Goal: Navigation & Orientation: Find specific page/section

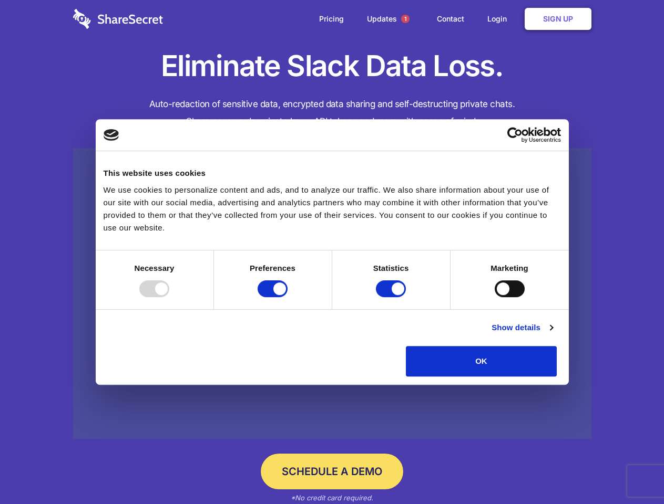
click at [169, 297] on div at bounding box center [154, 289] width 30 height 17
click at [287, 297] on input "Preferences" at bounding box center [272, 289] width 30 height 17
checkbox input "false"
click at [392, 297] on input "Statistics" at bounding box center [391, 289] width 30 height 17
checkbox input "false"
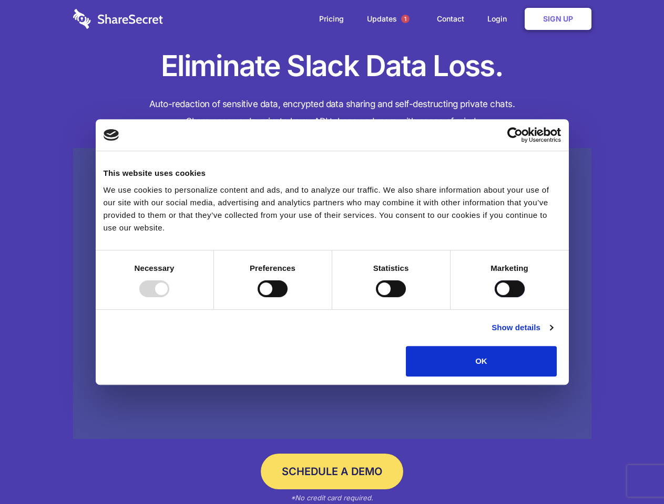
click at [494, 297] on input "Marketing" at bounding box center [509, 289] width 30 height 17
checkbox input "true"
click at [552, 334] on link "Show details" at bounding box center [521, 328] width 61 height 13
click at [0, 0] on li "Necessary 7 Necessary cookies help make a website usable by enabling basic func…" at bounding box center [0, 0] width 0 height 0
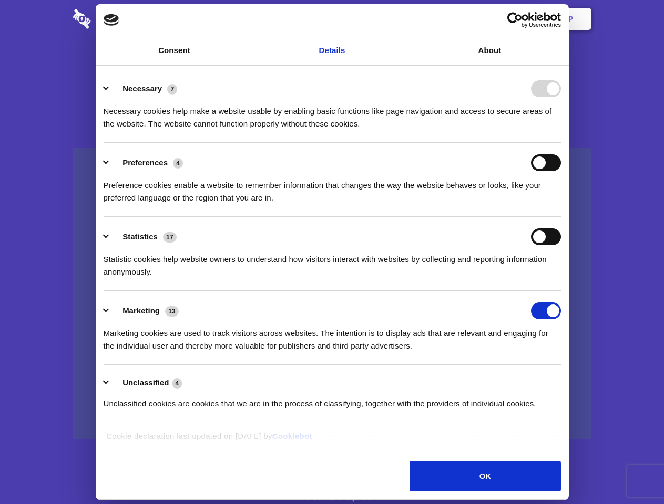
click at [405, 19] on span "1" at bounding box center [405, 19] width 8 height 8
